Goal: Task Accomplishment & Management: Manage account settings

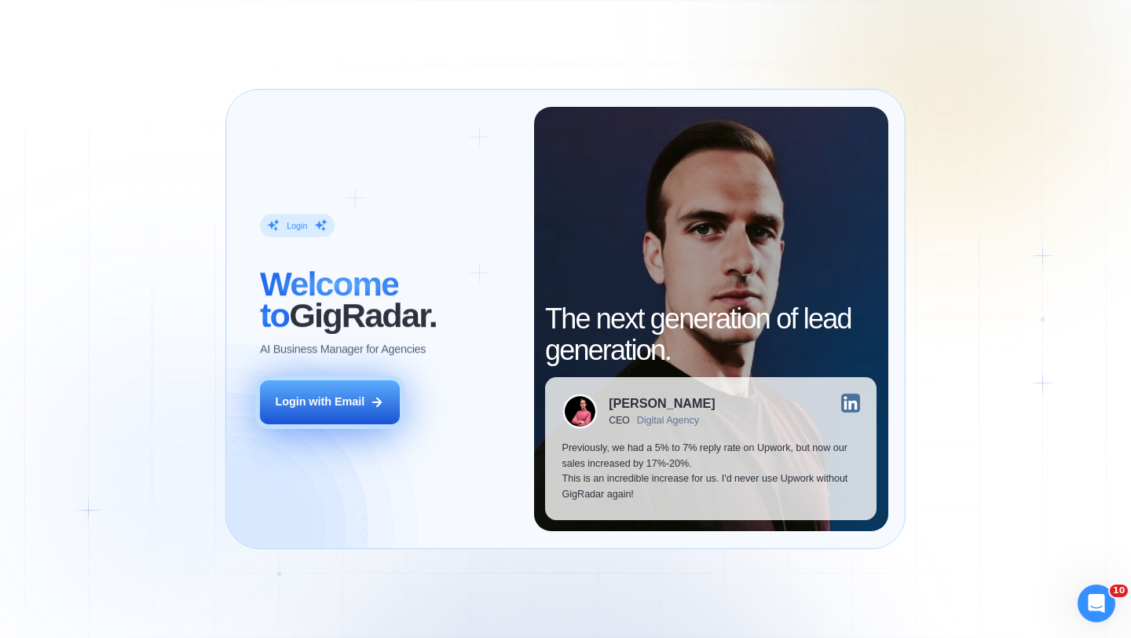
click at [334, 406] on div "Login with Email" at bounding box center [320, 402] width 90 height 16
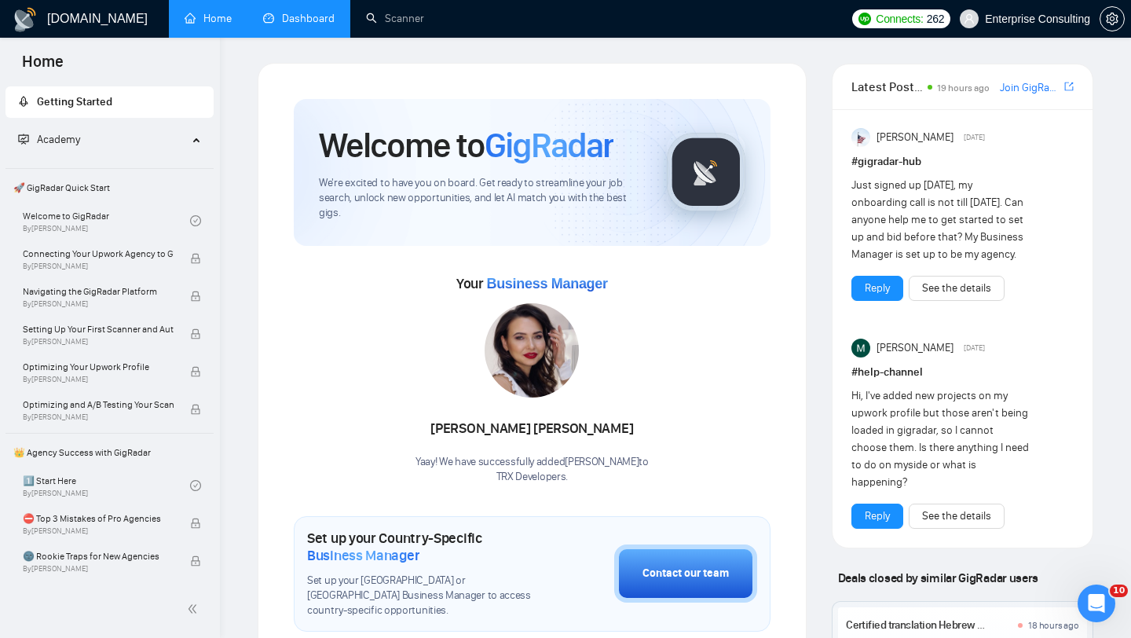
click at [291, 12] on link "Dashboard" at bounding box center [299, 18] width 72 height 13
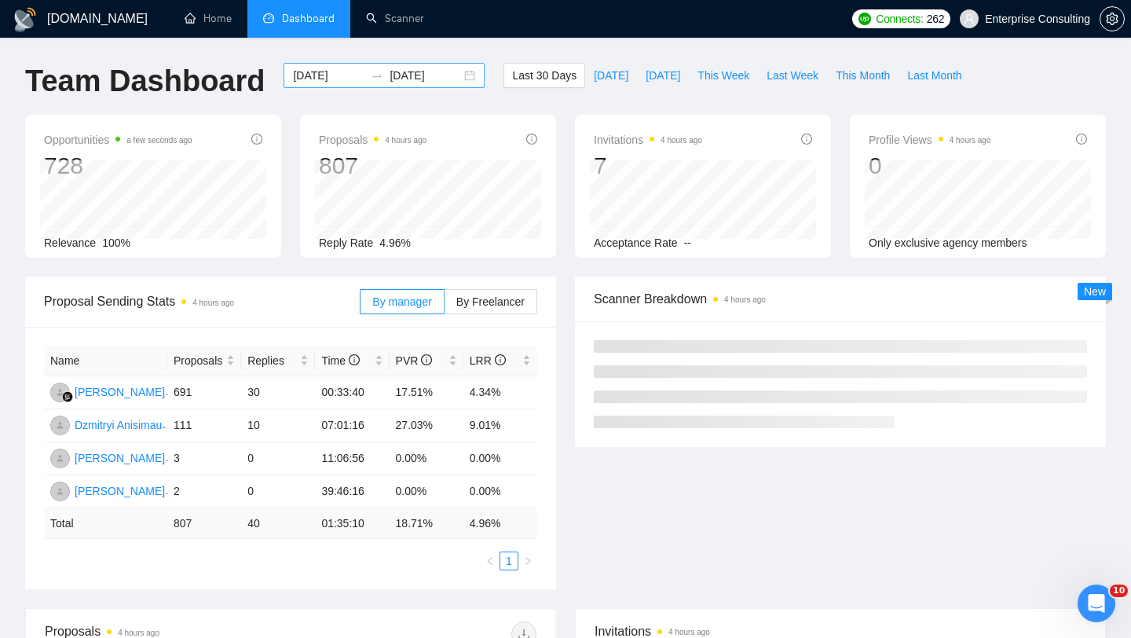
click at [298, 74] on input "[DATE]" at bounding box center [329, 75] width 72 height 17
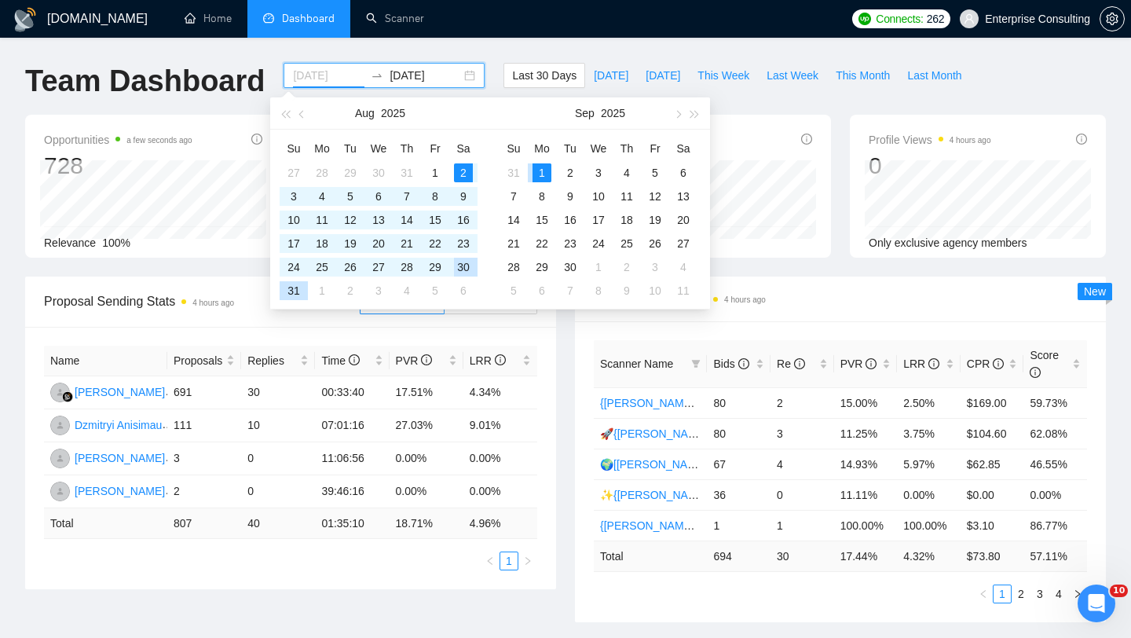
type input "[DATE]"
click at [470, 270] on div "30" at bounding box center [463, 267] width 19 height 19
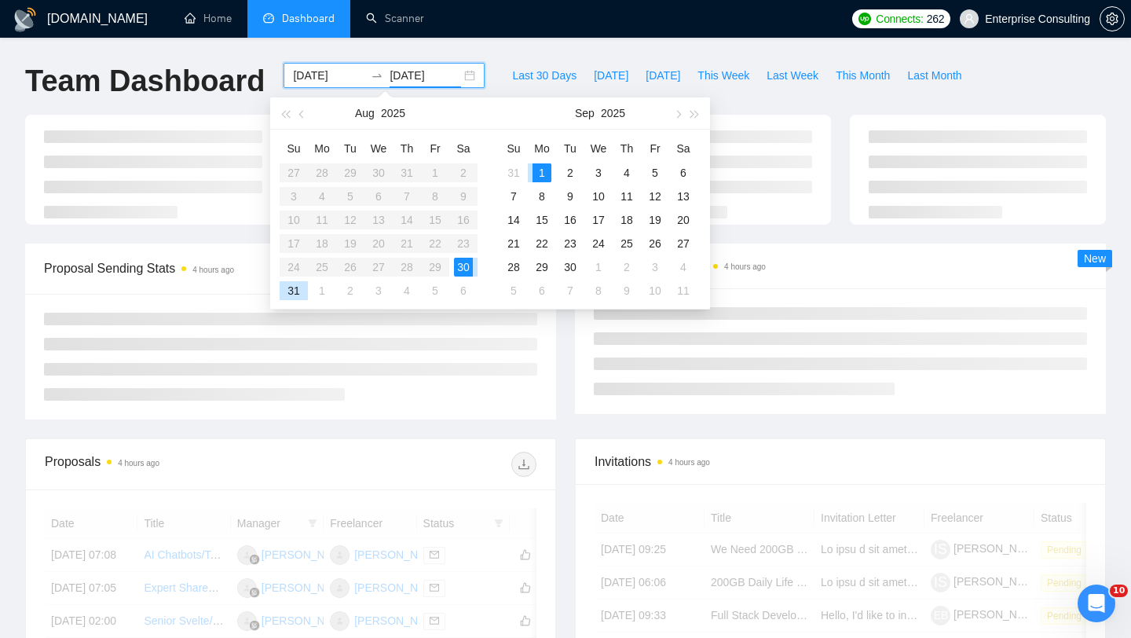
click at [470, 270] on div "30" at bounding box center [463, 267] width 19 height 19
type input "[DATE]"
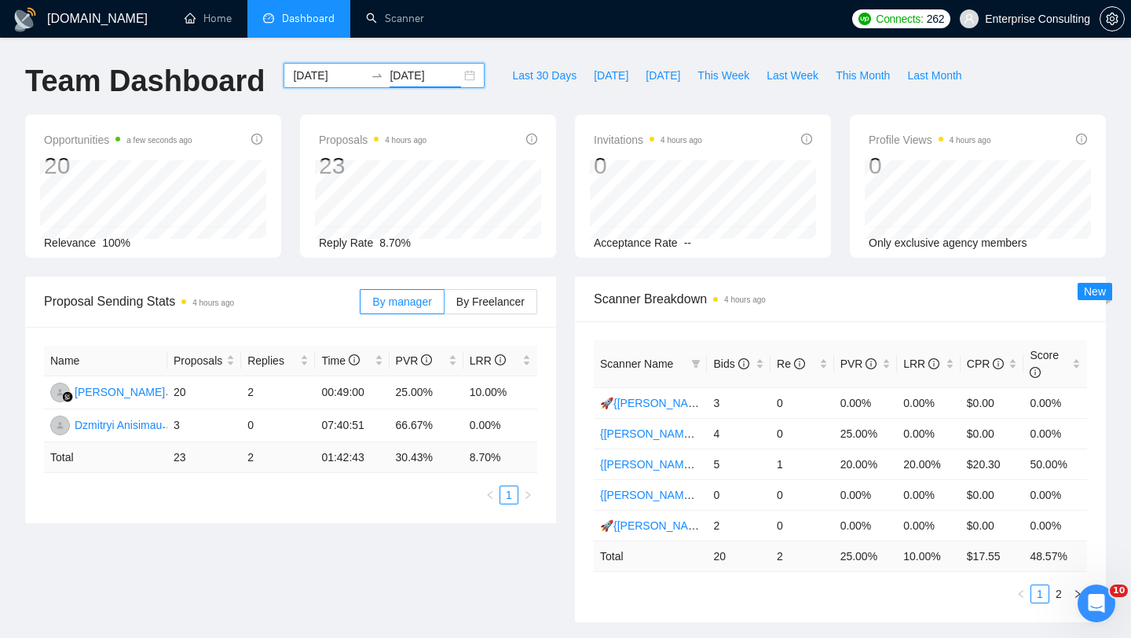
click at [341, 73] on input "[DATE]" at bounding box center [329, 75] width 72 height 17
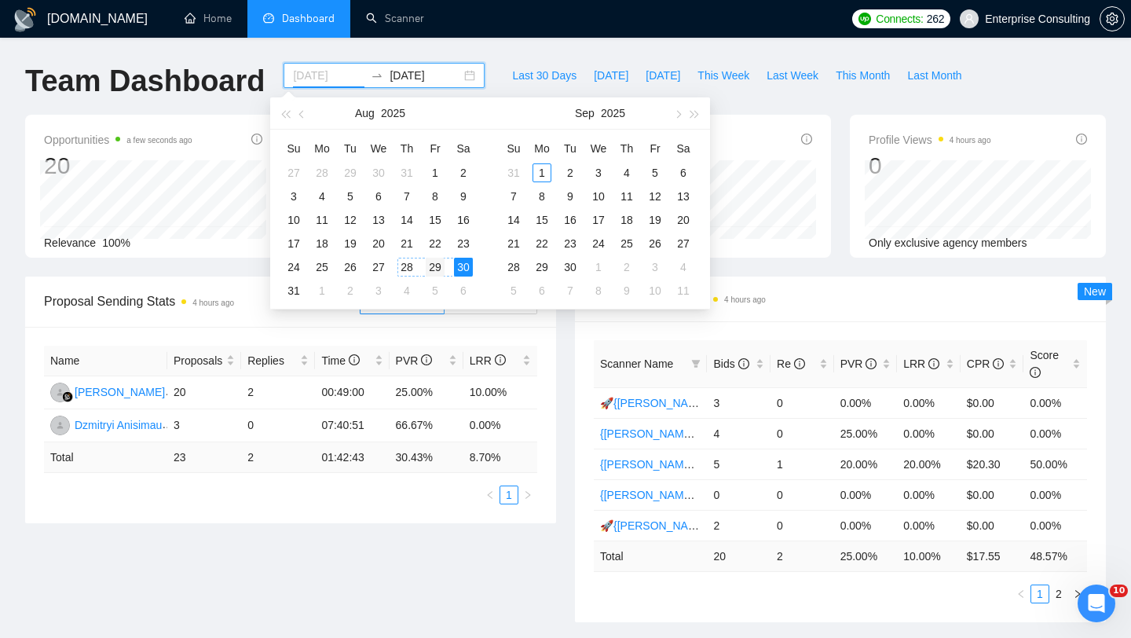
type input "[DATE]"
click at [440, 266] on div "29" at bounding box center [435, 267] width 19 height 19
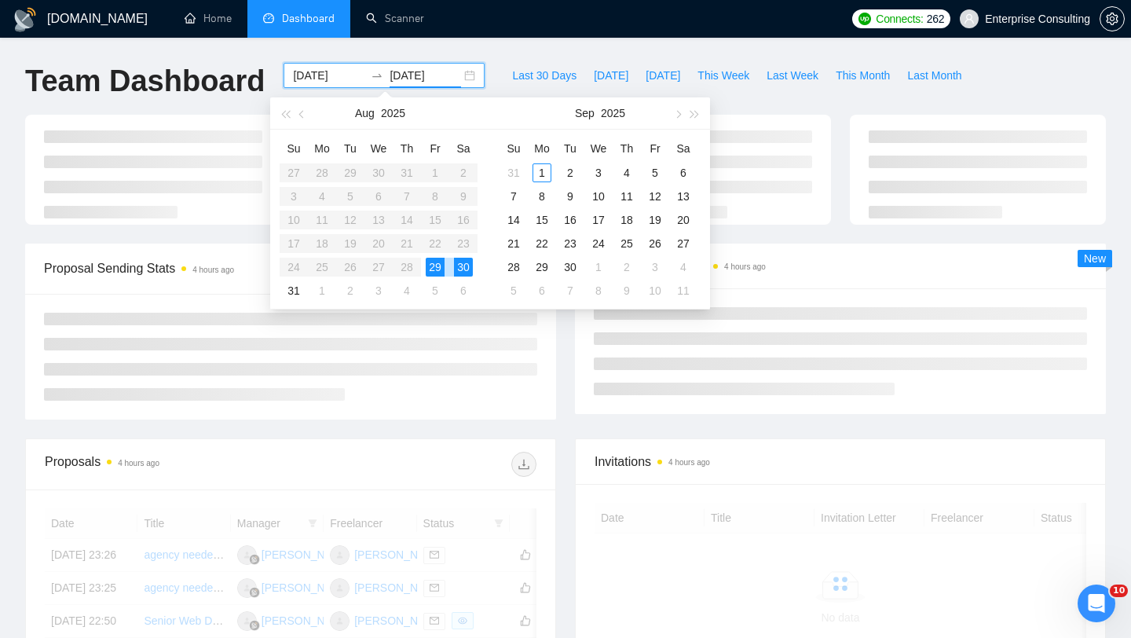
click at [440, 266] on div "29" at bounding box center [435, 267] width 19 height 19
type input "[DATE]"
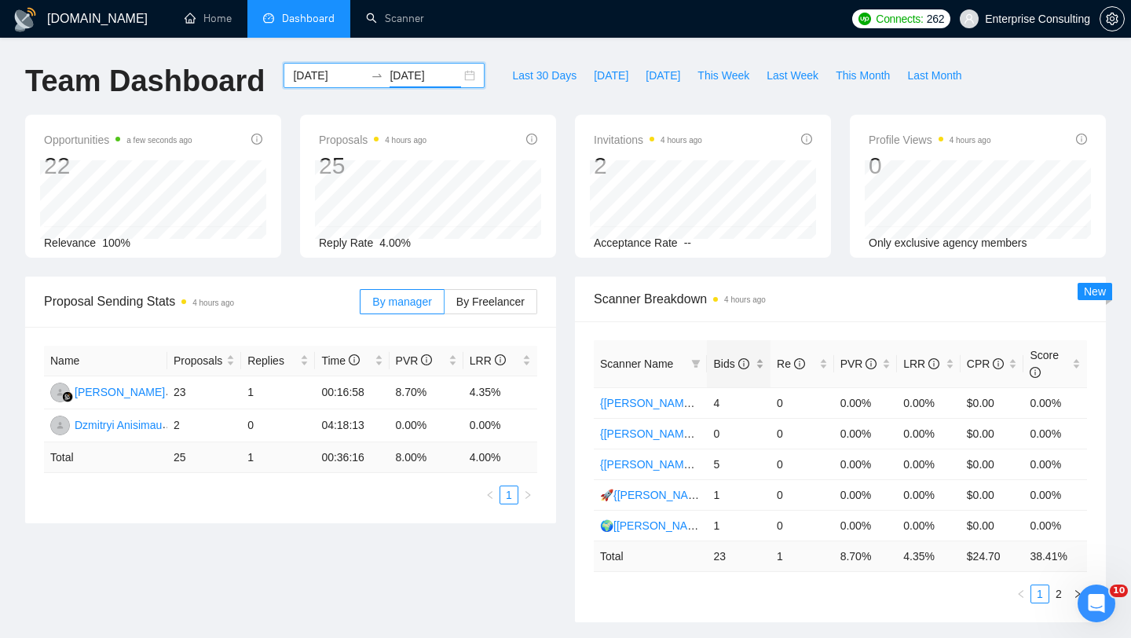
click at [732, 372] on div "Bids" at bounding box center [738, 363] width 51 height 17
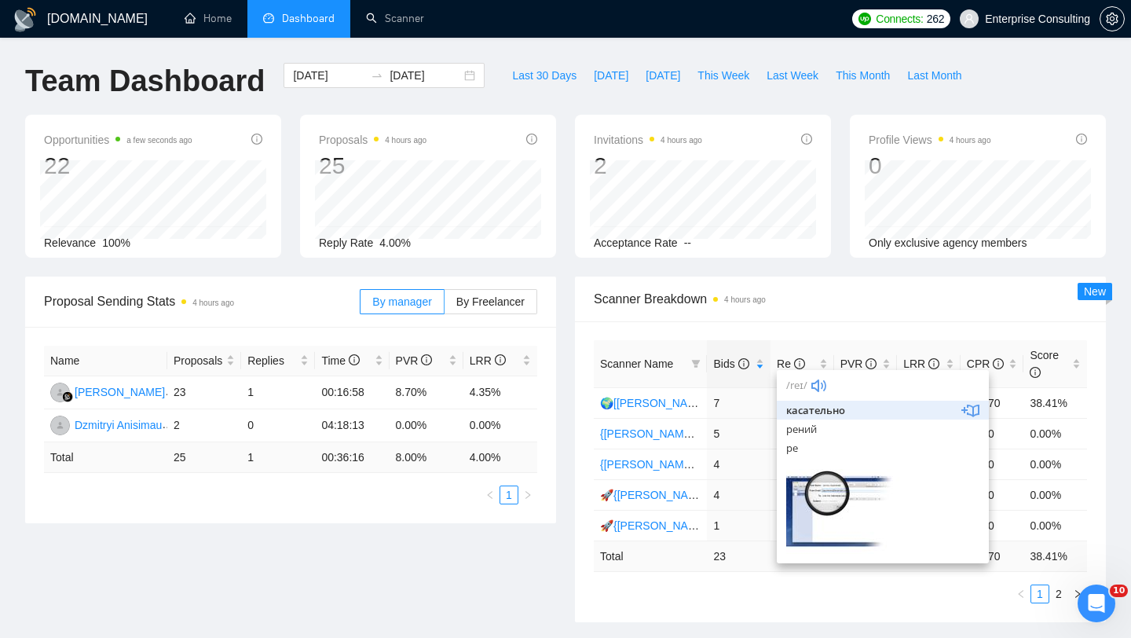
click at [651, 605] on div "Scanner Name Bids Re PVR LRR CPR Score 🌍[[PERSON_NAME]] Native Mobile WW 7 1 14…" at bounding box center [840, 471] width 531 height 301
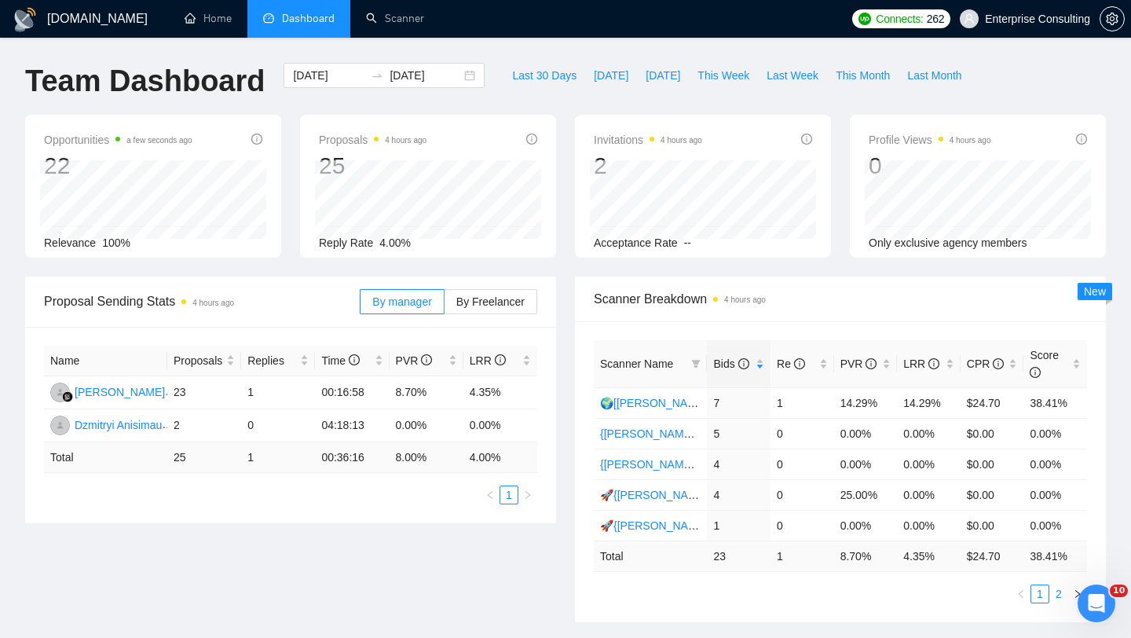
click at [1058, 589] on link "2" at bounding box center [1059, 593] width 17 height 17
click at [333, 75] on input "[DATE]" at bounding box center [329, 75] width 72 height 17
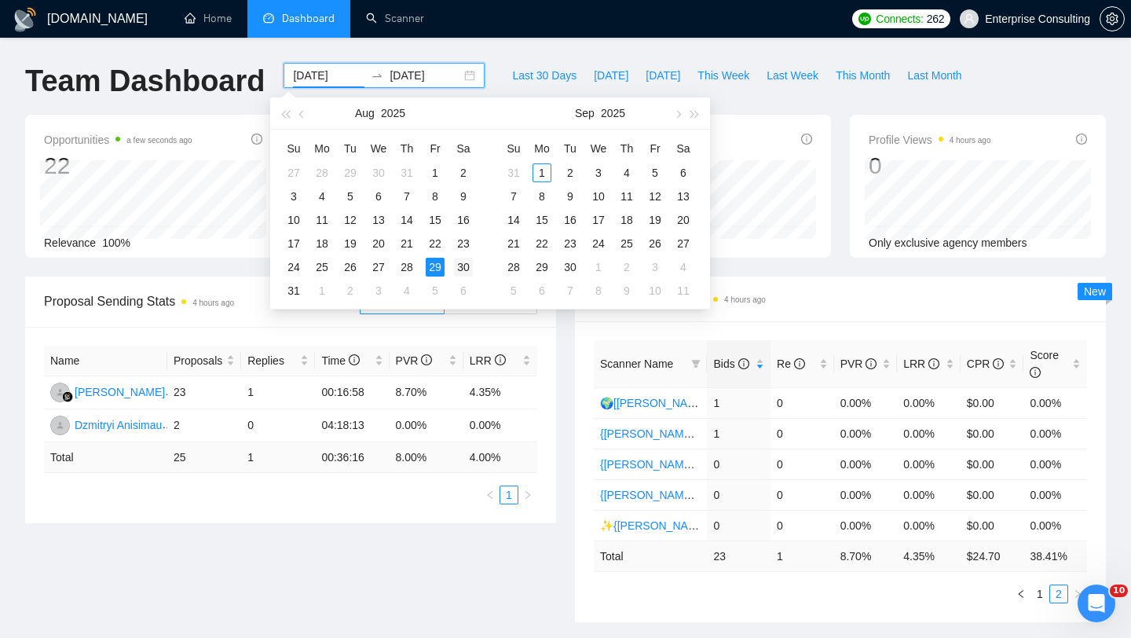
type input "[DATE]"
click at [469, 267] on div "30" at bounding box center [463, 267] width 19 height 19
type input "[DATE]"
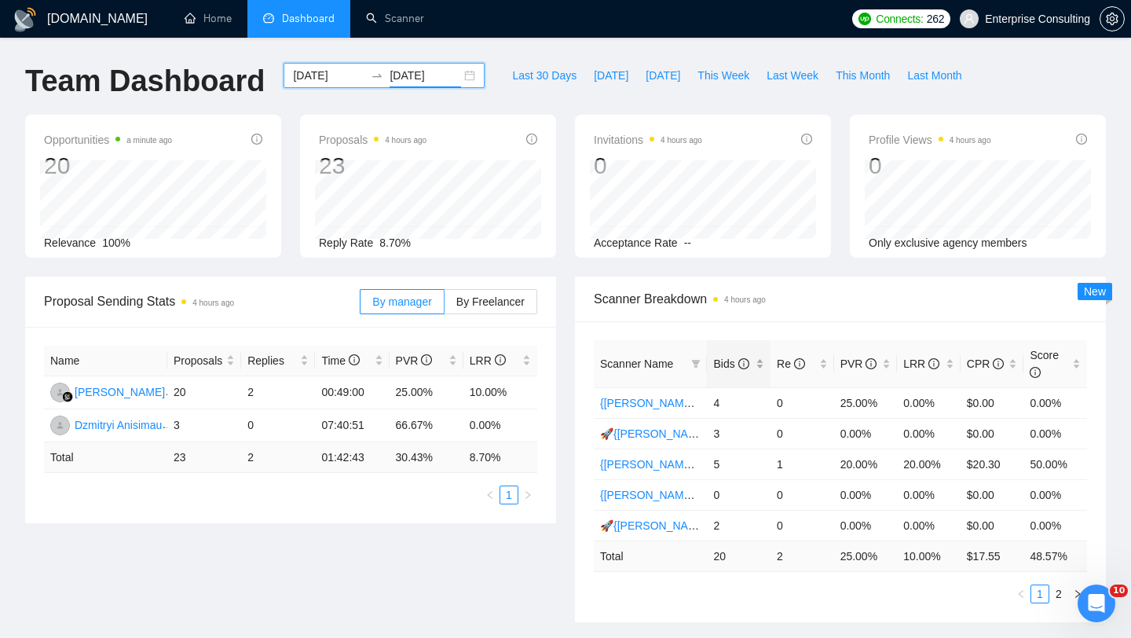
click at [739, 372] on div "Bids" at bounding box center [738, 363] width 51 height 17
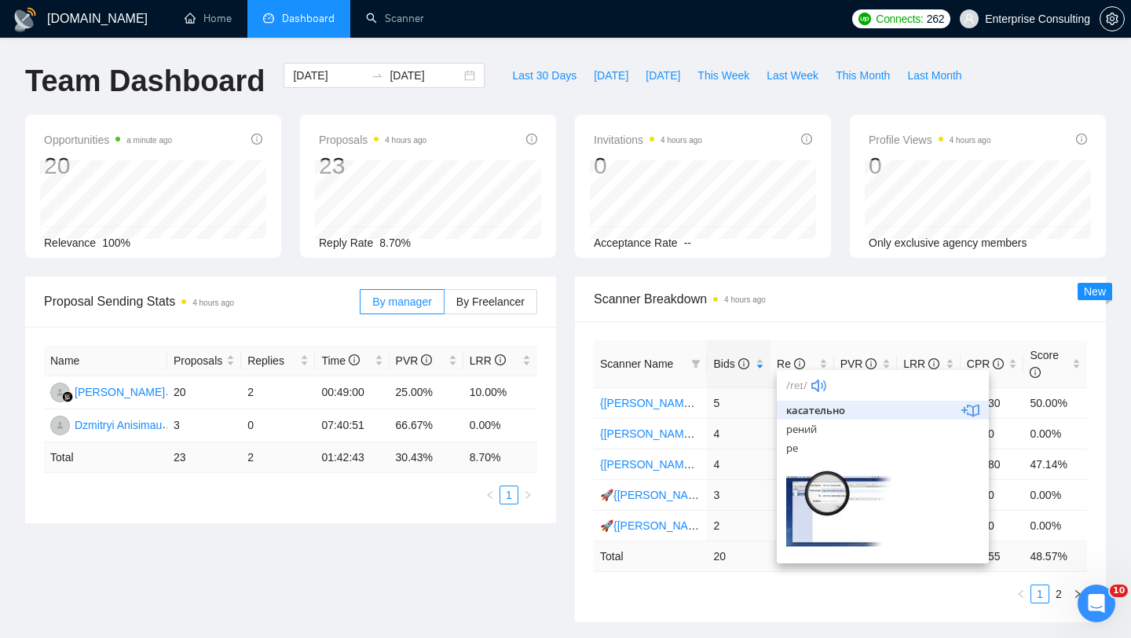
click at [708, 603] on div "Scanner Name Bids Re PVR LRR CPR Score {[PERSON_NAME]}React/Next.js/Node.js (Lo…" at bounding box center [840, 471] width 531 height 301
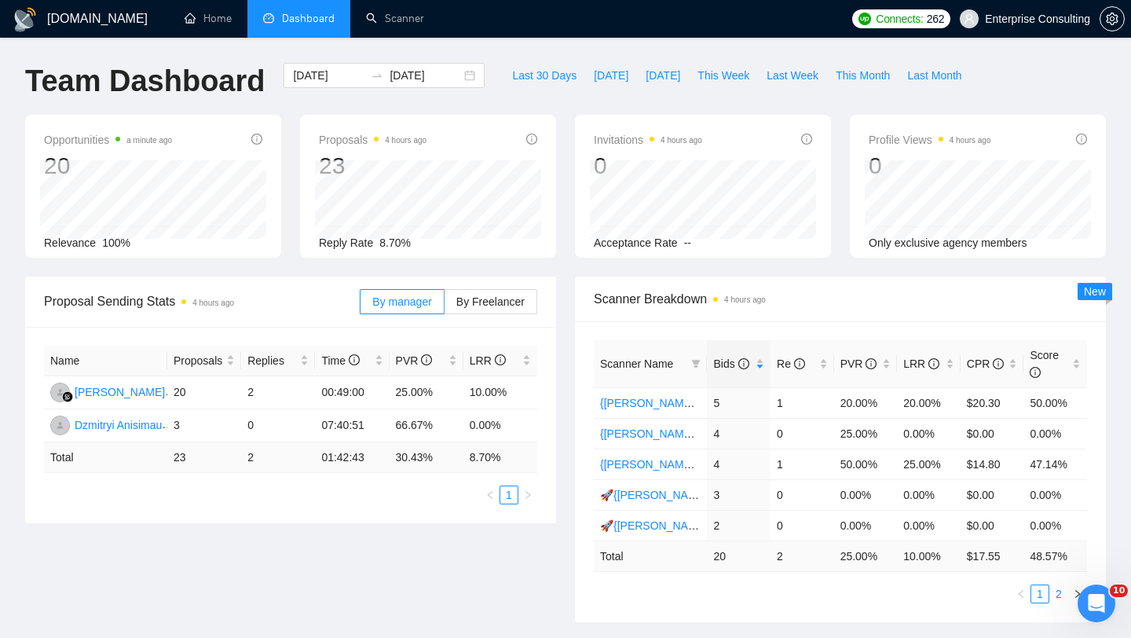
click at [1059, 599] on link "2" at bounding box center [1059, 593] width 17 height 17
click at [325, 80] on input "[DATE]" at bounding box center [329, 75] width 72 height 17
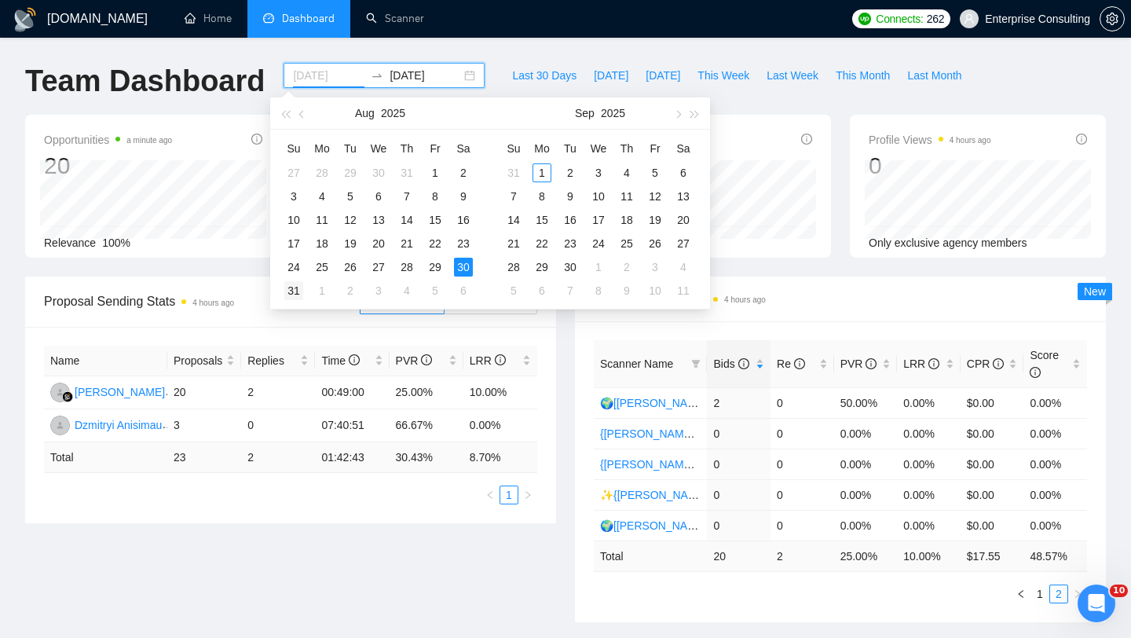
type input "[DATE]"
click at [294, 292] on div "31" at bounding box center [293, 290] width 19 height 19
type input "[DATE]"
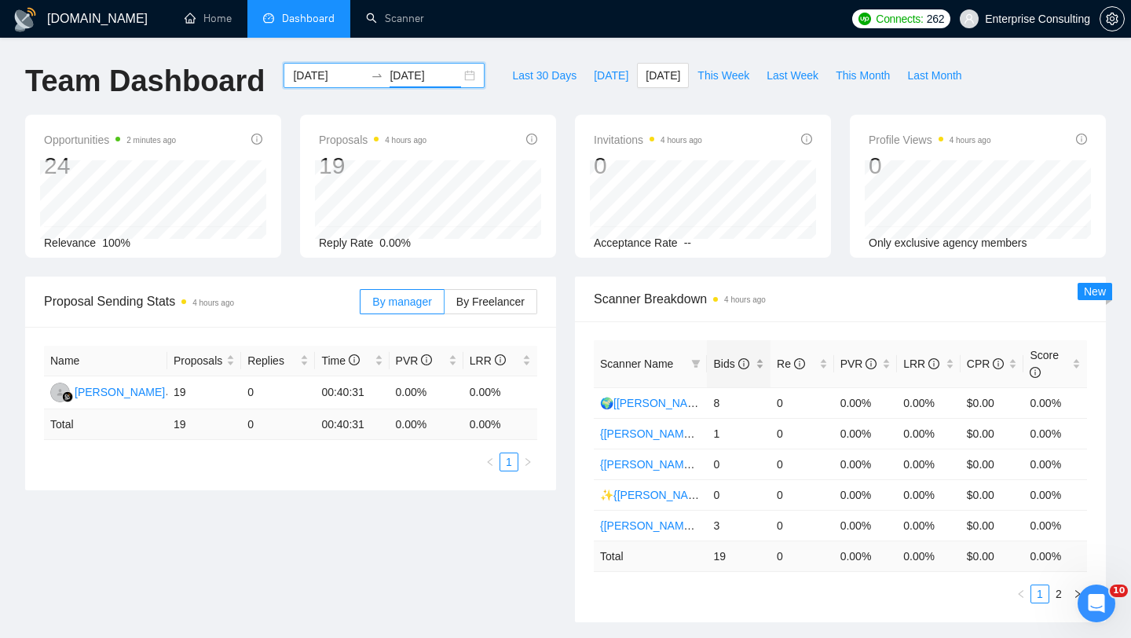
click at [725, 362] on span "Bids" at bounding box center [730, 364] width 35 height 13
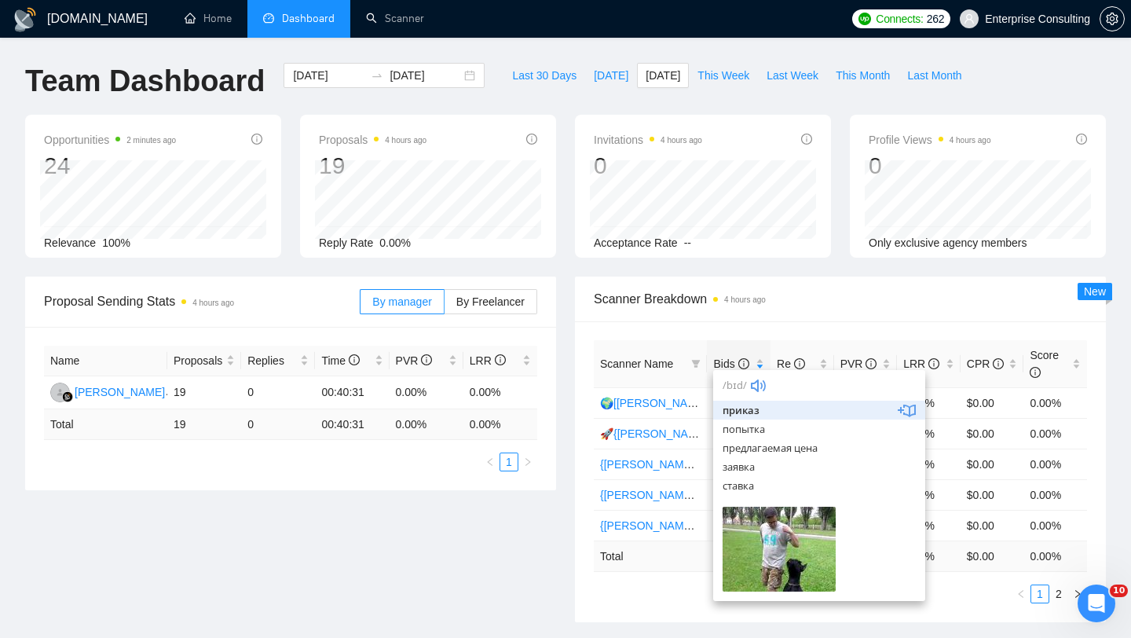
click at [637, 603] on div "Scanner Name Bids Re PVR LRR CPR Score 🌍[[PERSON_NAME]] Native Mobile WW 8 0 0.…" at bounding box center [840, 471] width 531 height 301
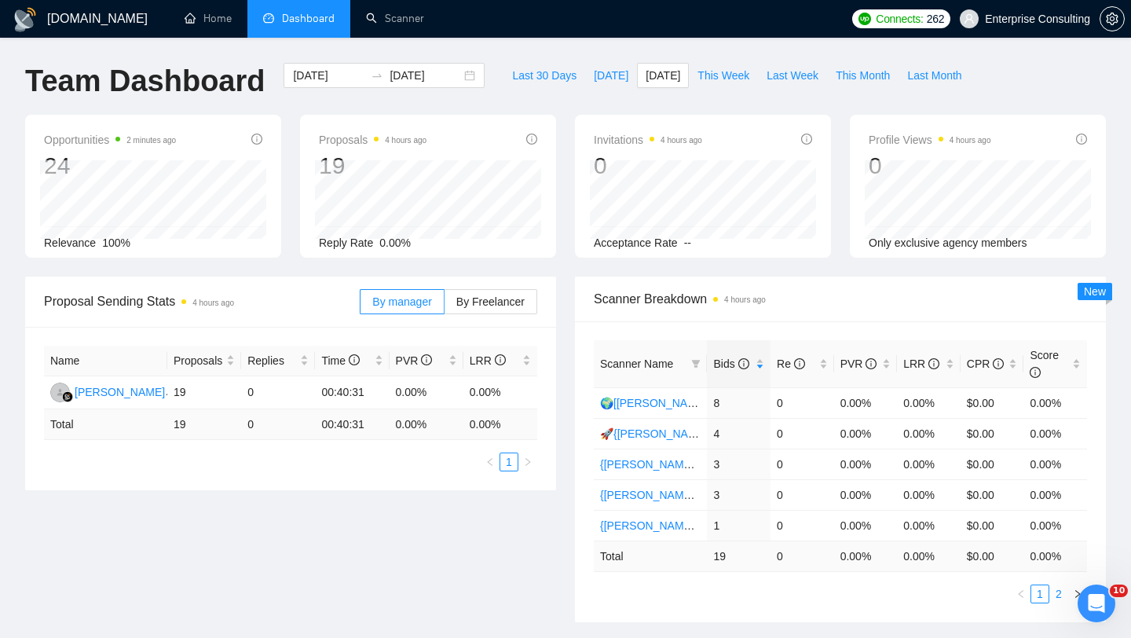
click at [1060, 596] on link "2" at bounding box center [1059, 593] width 17 height 17
